Goal: Check status: Check status

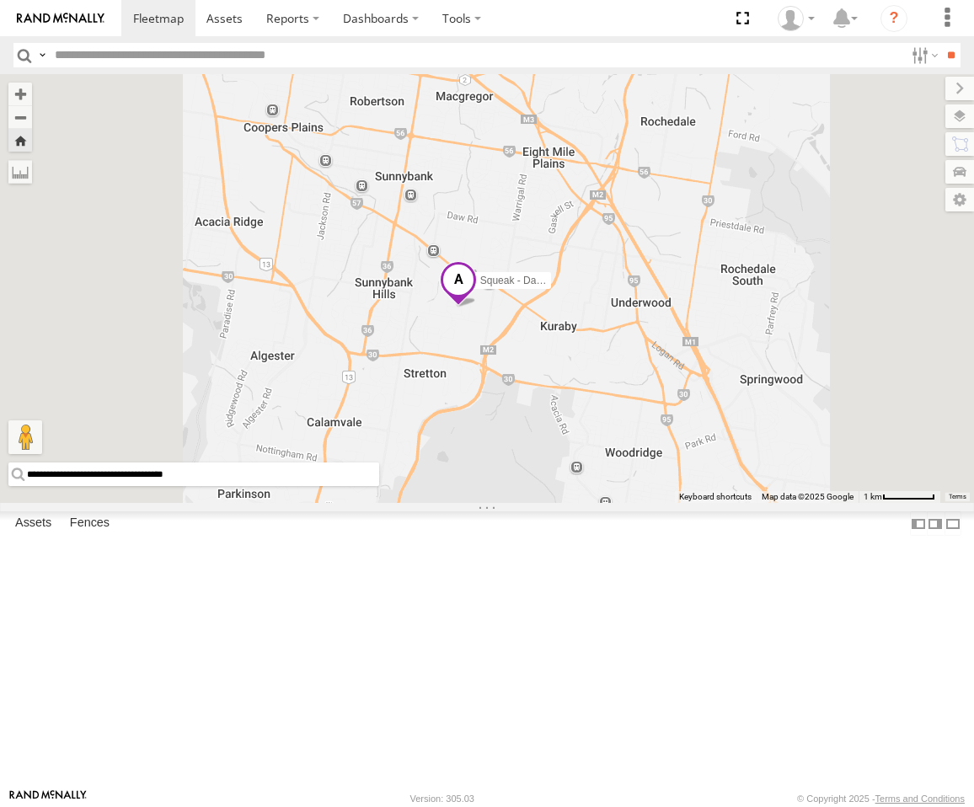
drag, startPoint x: 695, startPoint y: 454, endPoint x: 685, endPoint y: 472, distance: 20.4
click at [685, 472] on div "Squeak - Dark Green" at bounding box center [487, 288] width 974 height 429
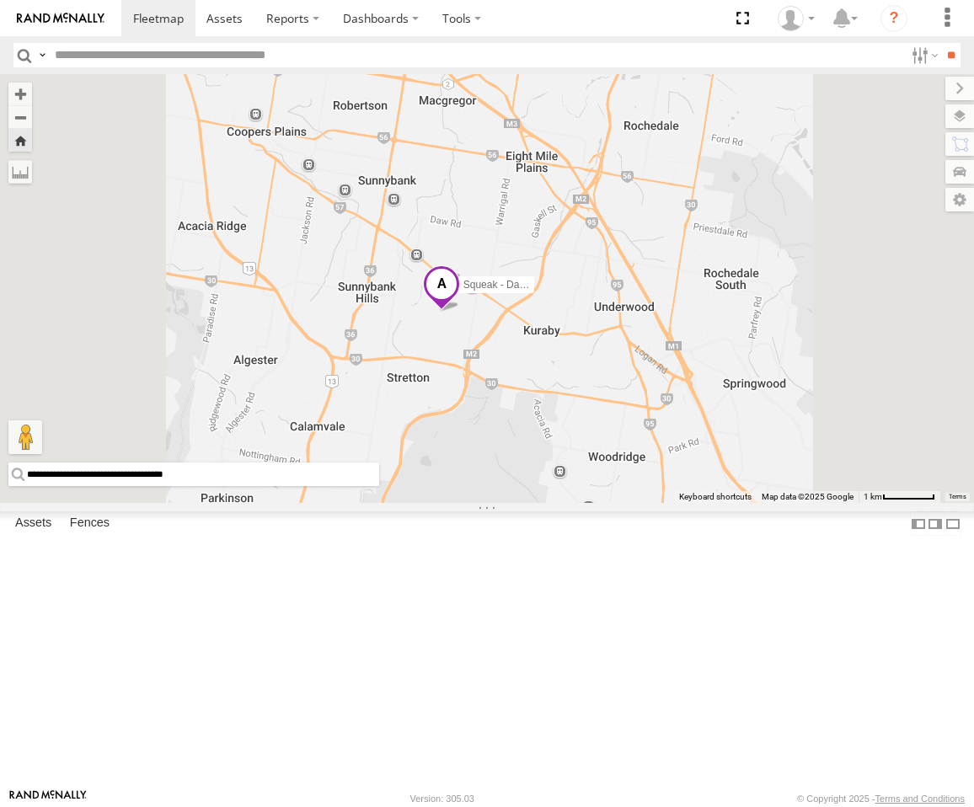
click at [657, 476] on div "Squeak - Dark Green" at bounding box center [487, 288] width 974 height 429
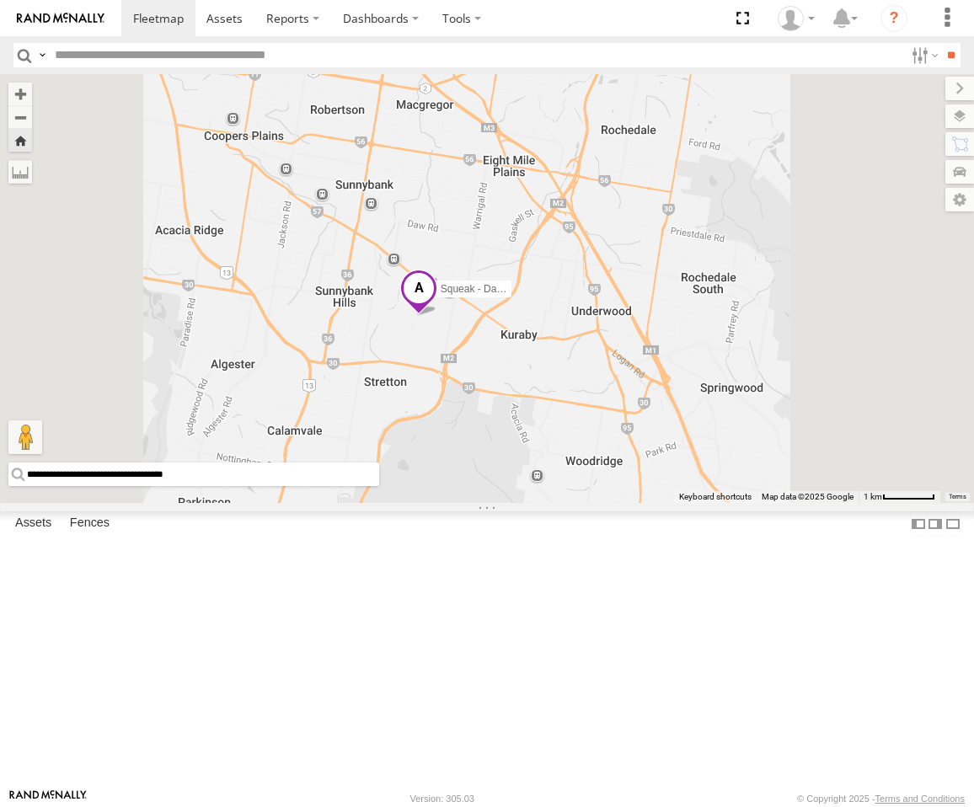
drag, startPoint x: 644, startPoint y: 483, endPoint x: 626, endPoint y: 485, distance: 18.7
click at [626, 485] on div "Squeak - Dark Green" at bounding box center [487, 288] width 974 height 429
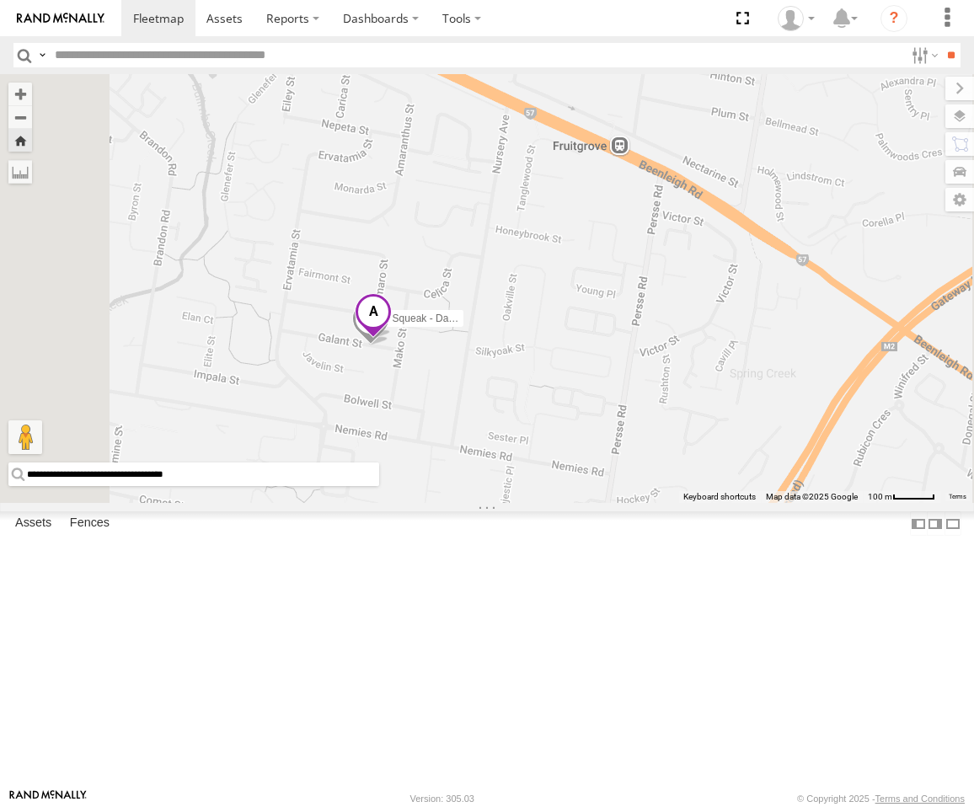
drag, startPoint x: 594, startPoint y: 494, endPoint x: 614, endPoint y: 483, distance: 23.0
click at [617, 484] on div "Squeak - Dark Green" at bounding box center [487, 288] width 974 height 429
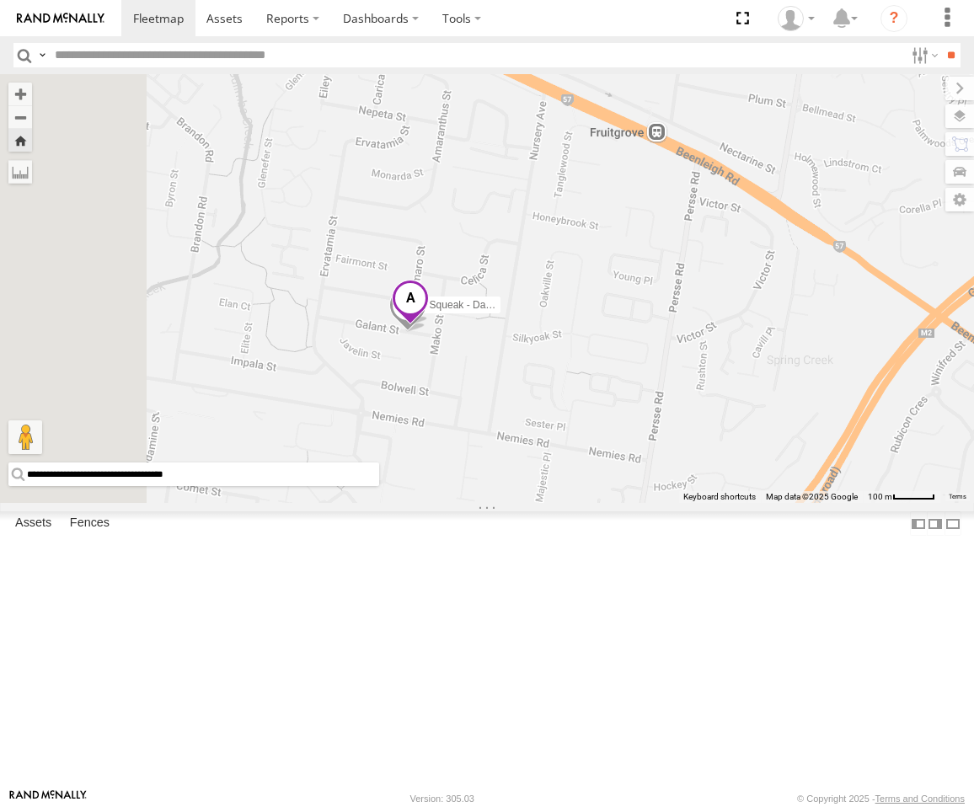
click at [426, 332] on span at bounding box center [407, 308] width 37 height 45
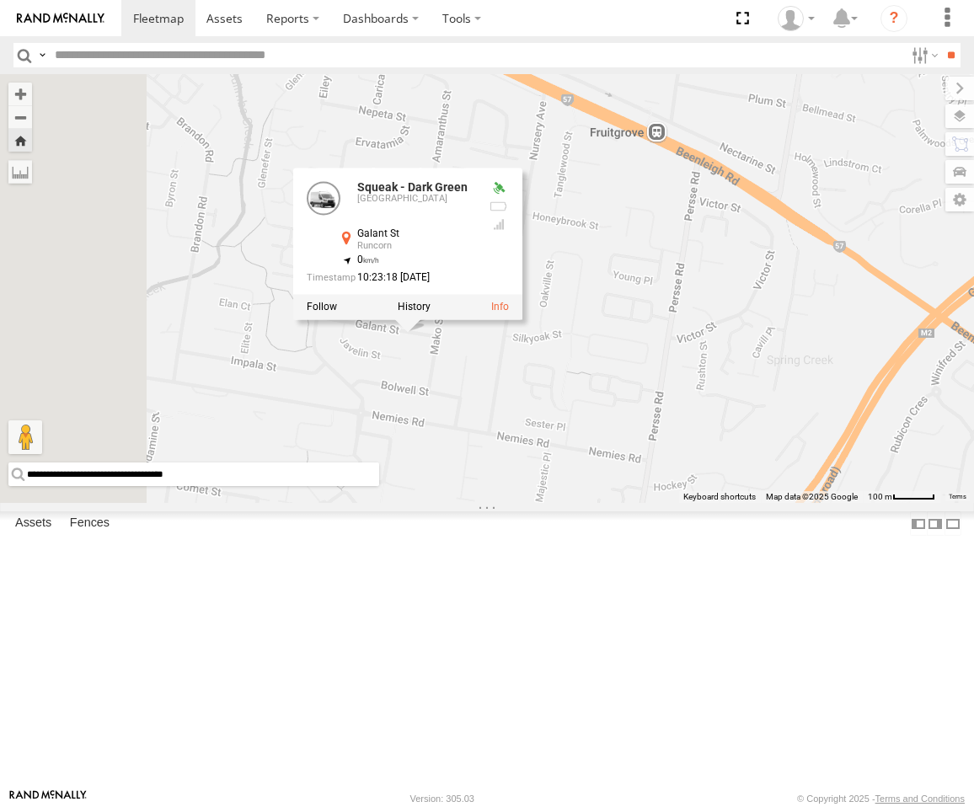
click at [637, 503] on div "Squeak - Dark Green Squeak - Dark Green Sydney Galant St Runcorn -27.60297 , 15…" at bounding box center [487, 288] width 974 height 429
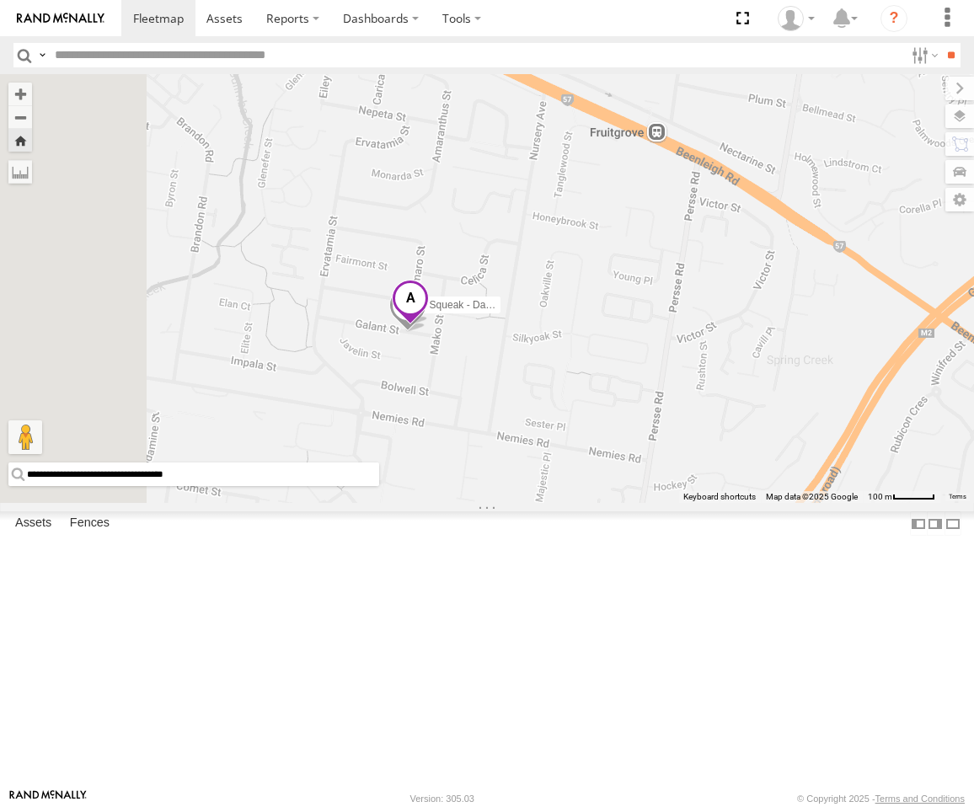
click at [429, 325] on span at bounding box center [410, 302] width 37 height 45
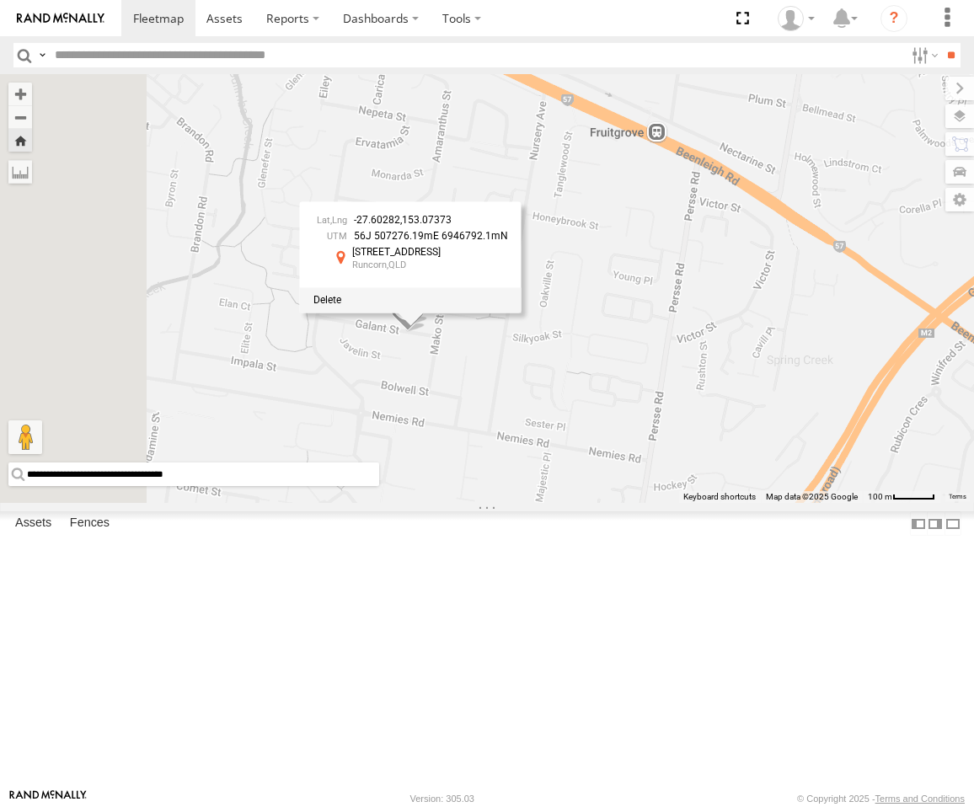
click at [614, 499] on div "Squeak - Dark Green -27.60282 , 153.07373 56J 507276.19mE 6946792.1mN [GEOGRAPH…" at bounding box center [487, 288] width 974 height 429
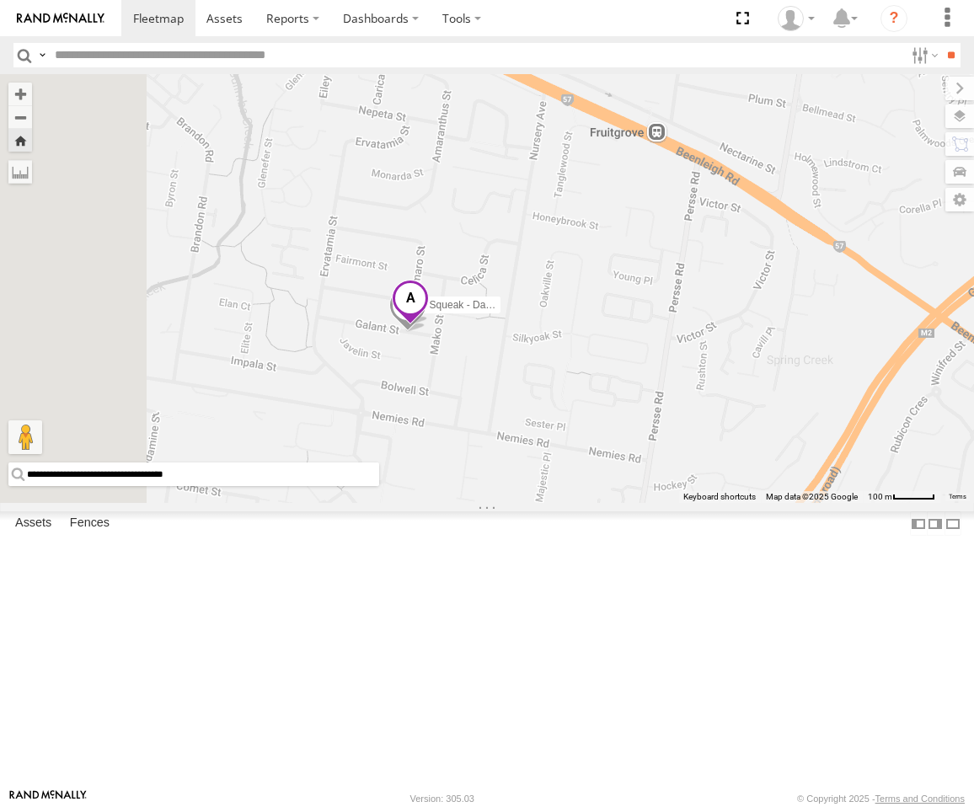
click at [426, 332] on span at bounding box center [407, 308] width 37 height 45
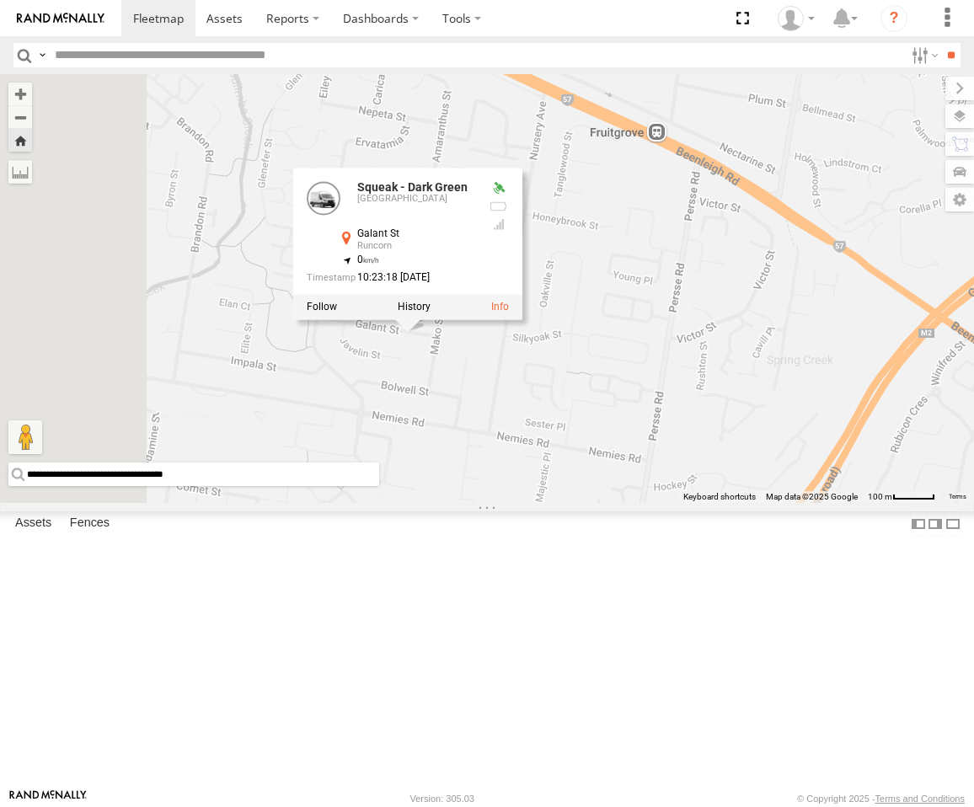
click at [623, 503] on div "Squeak - Dark Green Squeak - Dark Green Sydney Galant St Runcorn -27.60297 , 15…" at bounding box center [487, 288] width 974 height 429
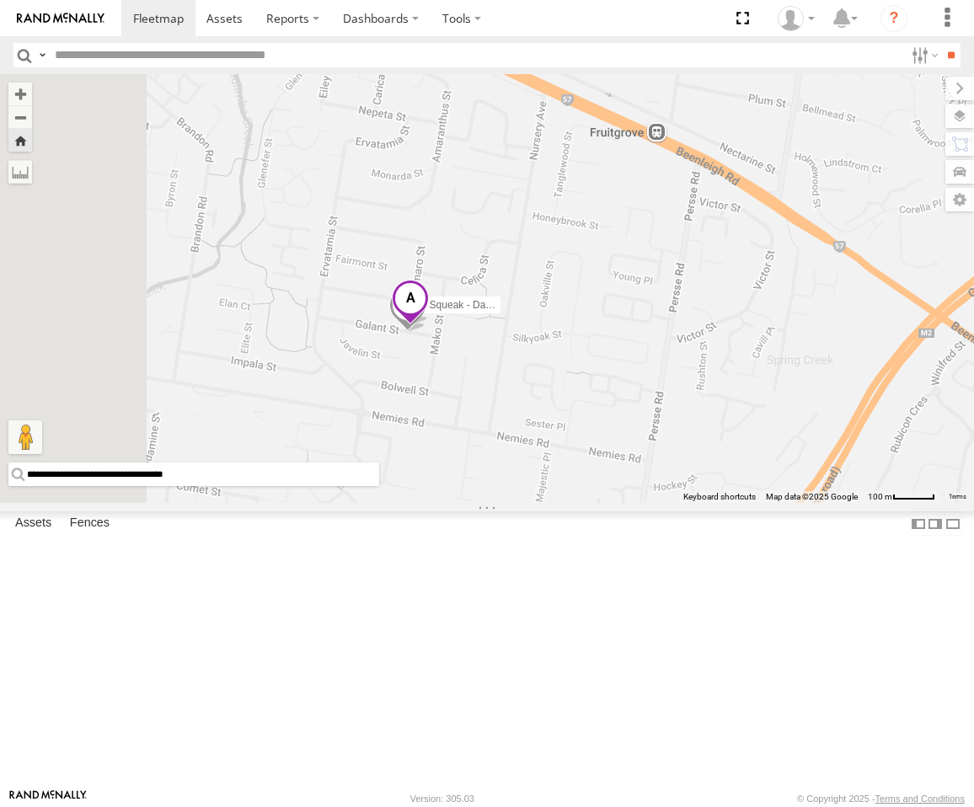
click at [970, 503] on div "Squeak - Dark Green" at bounding box center [487, 288] width 974 height 429
